Goal: Task Accomplishment & Management: Complete application form

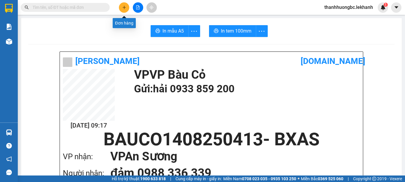
click at [121, 6] on button at bounding box center [124, 7] width 10 height 10
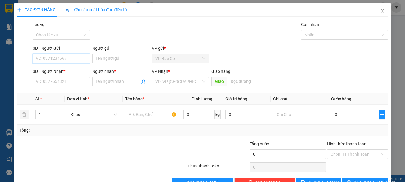
click at [70, 60] on input "SĐT Người Gửi" at bounding box center [61, 58] width 57 height 9
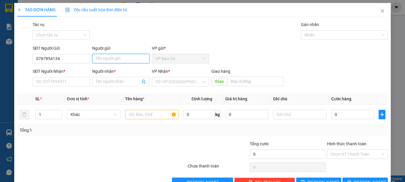
click at [102, 59] on input "Người gửi" at bounding box center [120, 58] width 57 height 9
click at [73, 60] on input "0787854134" at bounding box center [61, 58] width 57 height 9
type input "0"
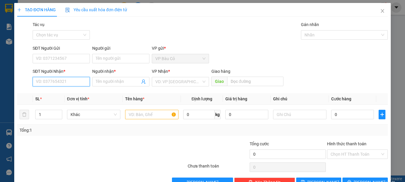
click at [69, 80] on input "SĐT Người Nhận *" at bounding box center [61, 81] width 57 height 9
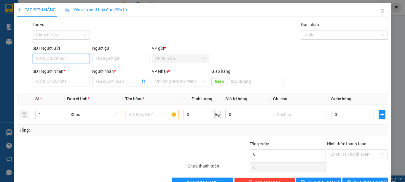
click at [53, 57] on input "SĐT Người Gửi" at bounding box center [61, 58] width 57 height 9
type input "0382399026"
click at [125, 52] on div "Người gửi" at bounding box center [120, 49] width 57 height 9
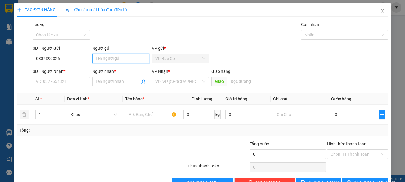
click at [126, 61] on input "Người gửi" at bounding box center [120, 58] width 57 height 9
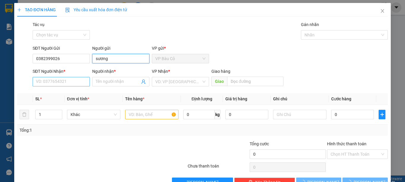
type input "sương"
click at [59, 79] on input "SĐT Người Nhận *" at bounding box center [61, 81] width 57 height 9
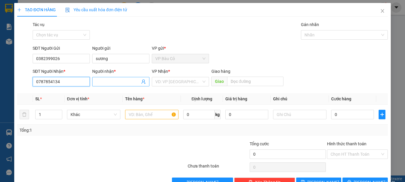
type input "0787854134"
click at [103, 77] on span at bounding box center [120, 81] width 57 height 9
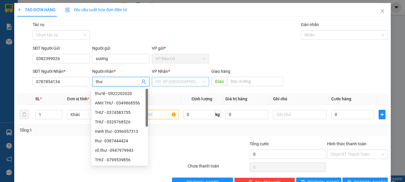
click at [171, 77] on div "VD: VP [GEOGRAPHIC_DATA]" at bounding box center [180, 81] width 57 height 9
type input "thư"
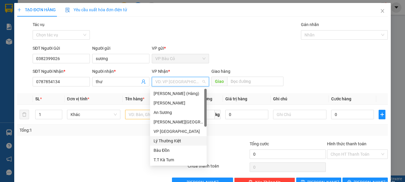
click at [181, 140] on div "Lý Thường Kiệt" at bounding box center [177, 141] width 49 height 7
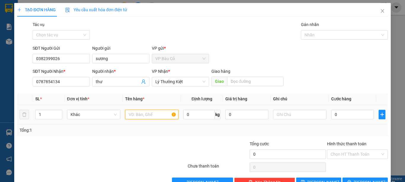
click at [144, 114] on input "text" at bounding box center [151, 114] width 53 height 9
type input "1 bịch đồ"
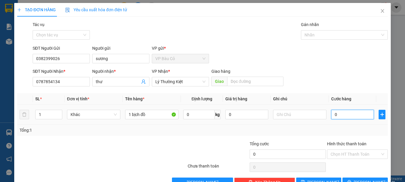
click at [337, 113] on input "0" at bounding box center [352, 114] width 43 height 9
type input "3"
type input "30"
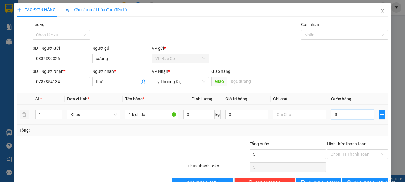
type input "30"
type input "30.000"
click at [352, 69] on div "SĐT Người Nhận * 0787854134 Người nhận * thư VP Nhận * Lý Thường Kiệt Giao h…" at bounding box center [209, 78] width 357 height 21
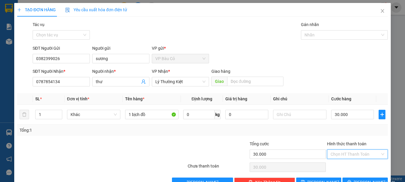
click at [345, 156] on input "Hình thức thanh toán" at bounding box center [354, 154] width 49 height 9
click at [343, 166] on div "Tại văn phòng" at bounding box center [353, 166] width 53 height 7
type input "0"
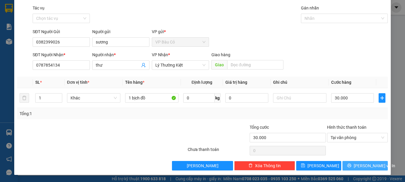
click at [363, 164] on span "[PERSON_NAME] và In" at bounding box center [373, 166] width 41 height 7
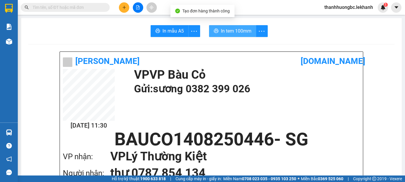
click at [221, 28] on span "In tem 100mm" at bounding box center [236, 30] width 31 height 7
